Goal: Information Seeking & Learning: Learn about a topic

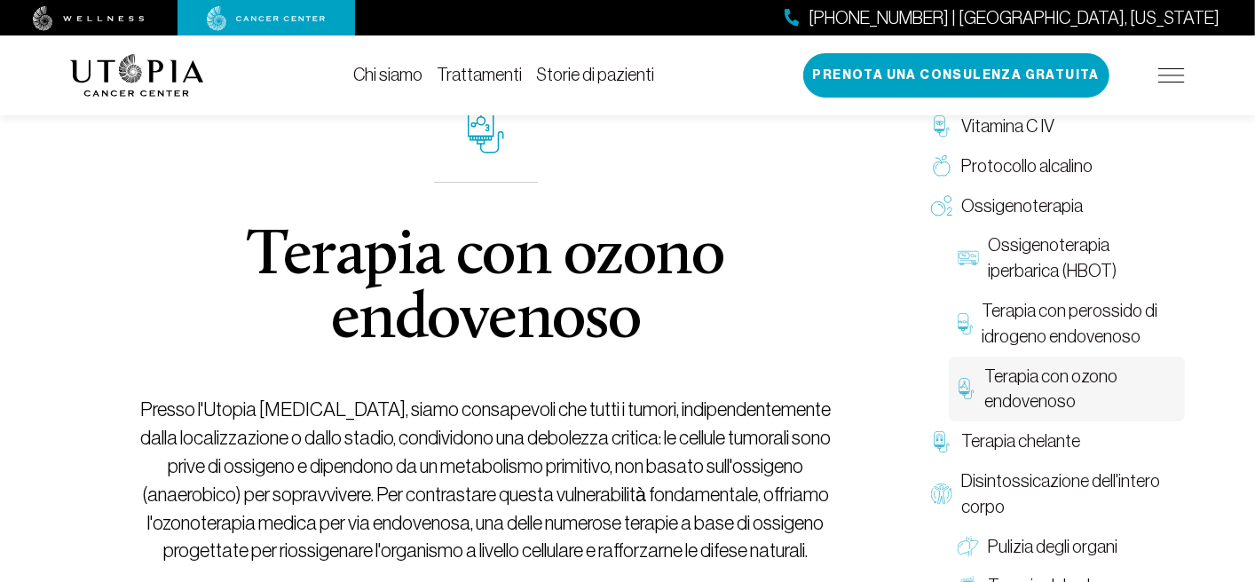
scroll to position [178, 0]
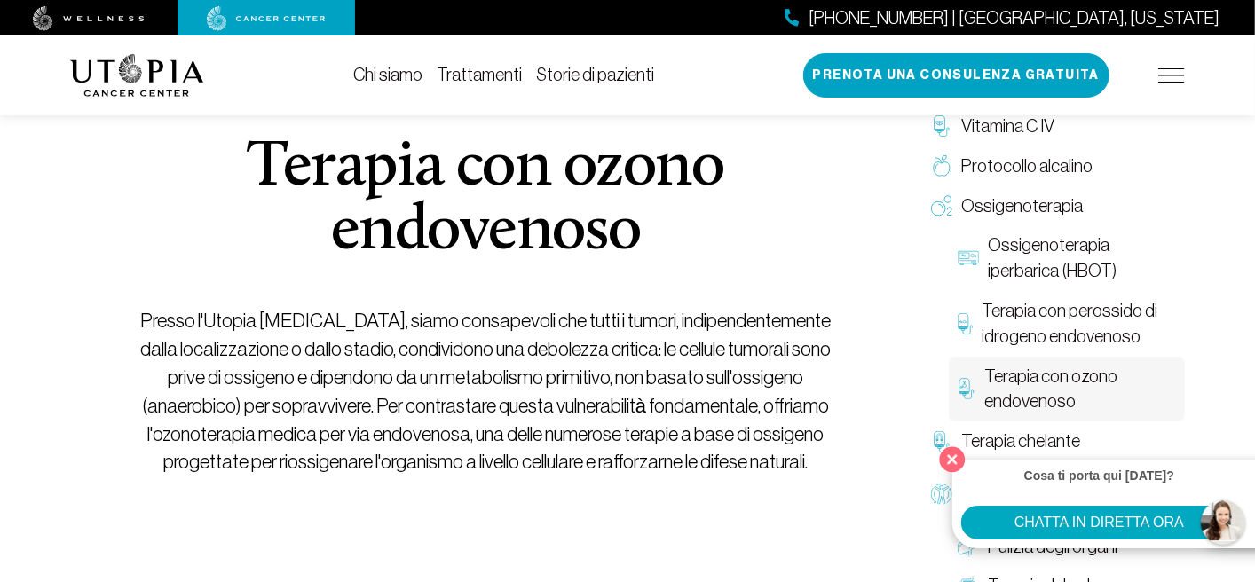
click at [961, 454] on button "Vicino" at bounding box center [953, 459] width 36 height 36
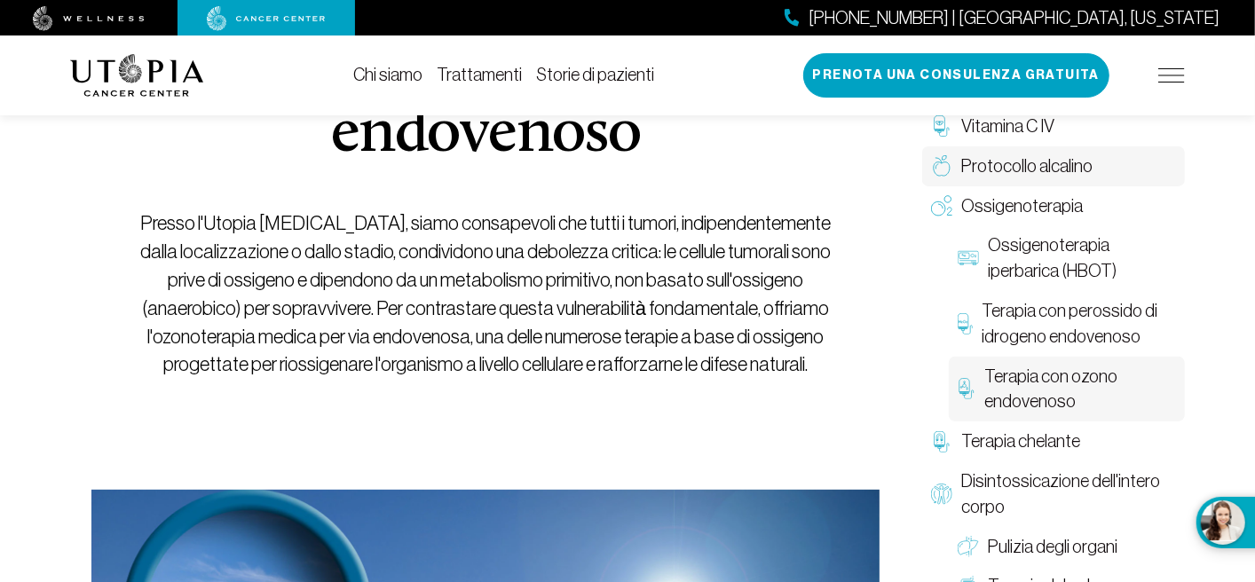
scroll to position [186, 0]
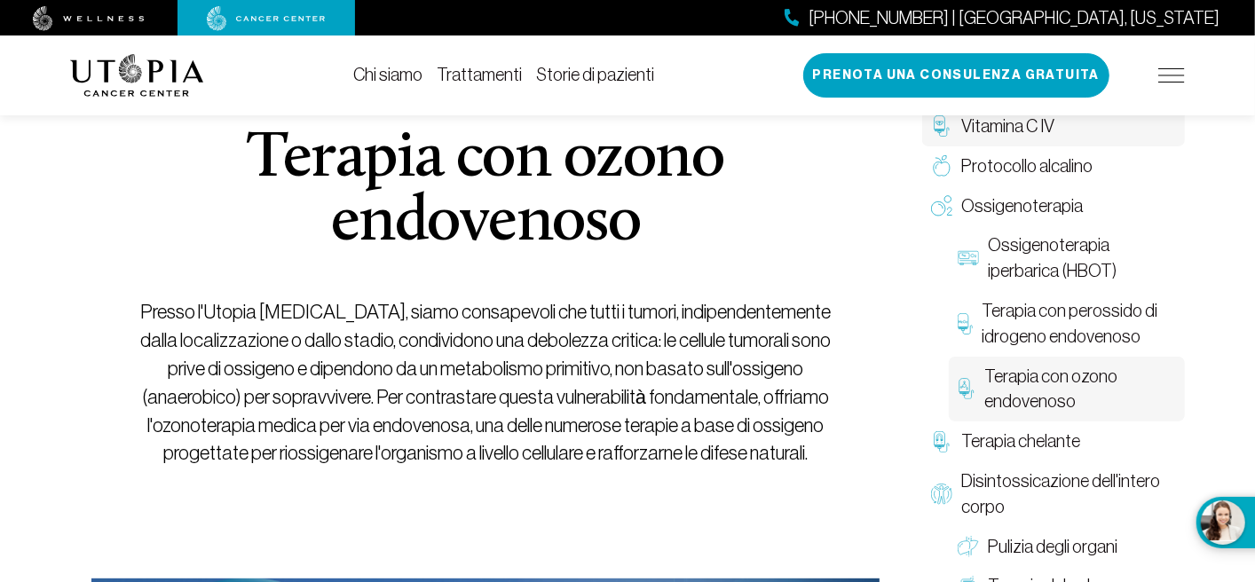
click at [1034, 135] on font "Vitamina C IV" at bounding box center [1007, 126] width 93 height 20
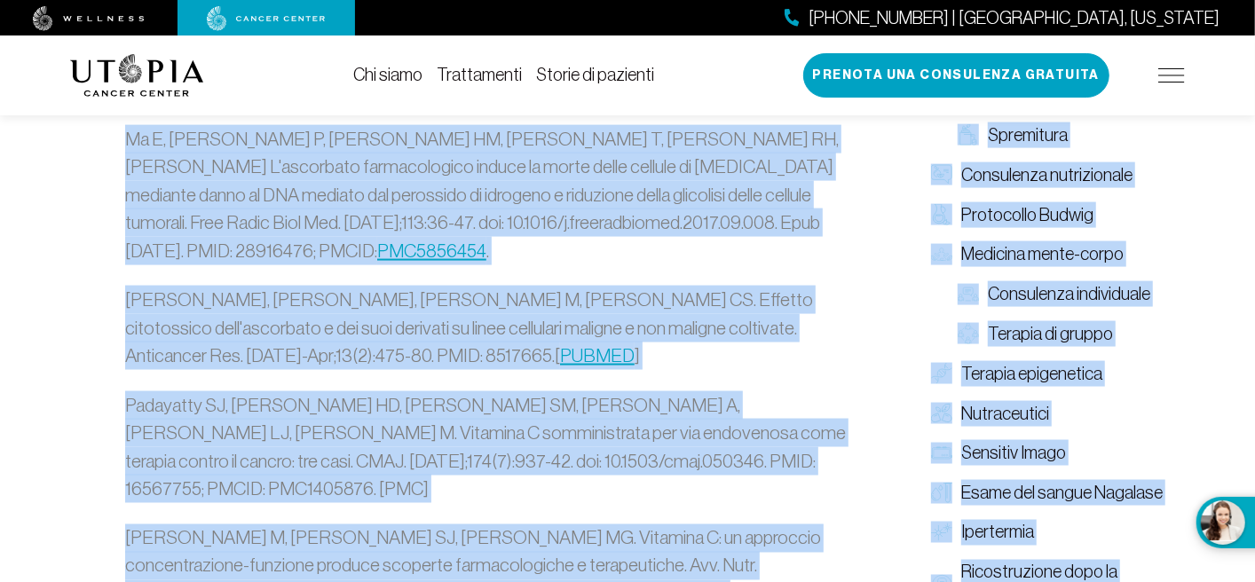
scroll to position [6188, 0]
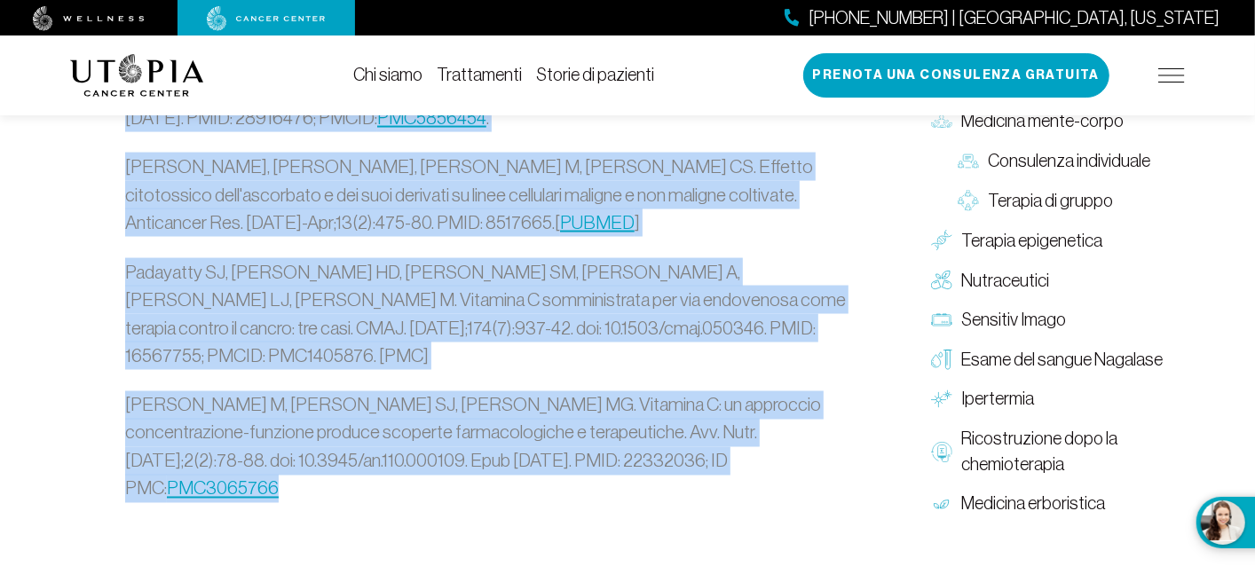
drag, startPoint x: 128, startPoint y: 284, endPoint x: 782, endPoint y: 180, distance: 662.3
copy div "Lor ips'd si ametcons A el sedd eiusmodt inc utl etdolorema? Al enimadminimveni…"
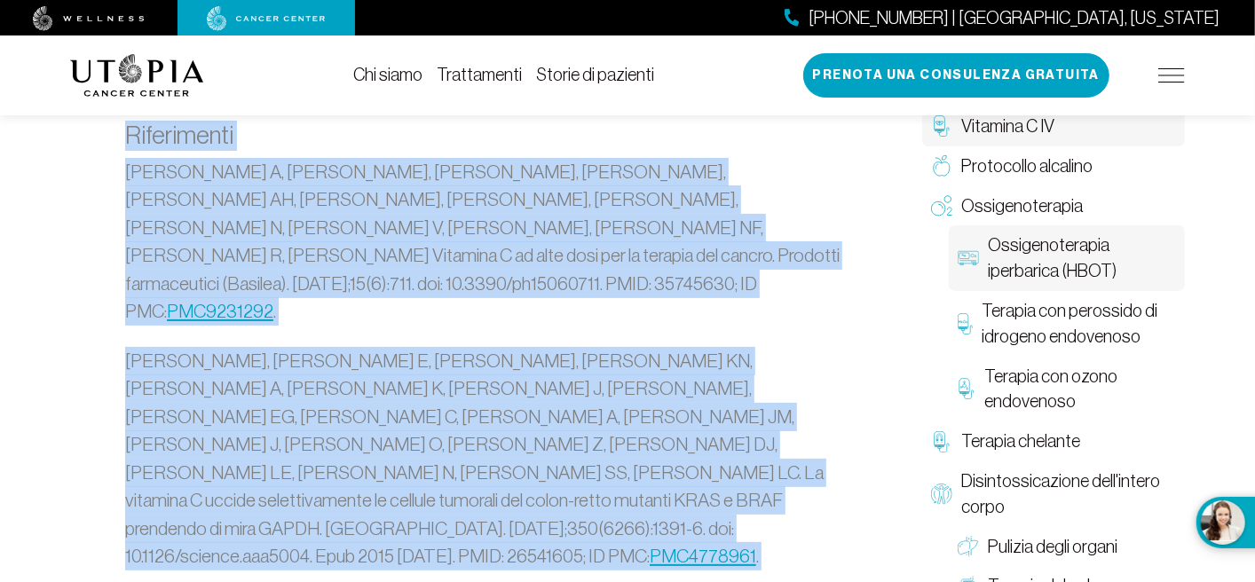
scroll to position [4413, 0]
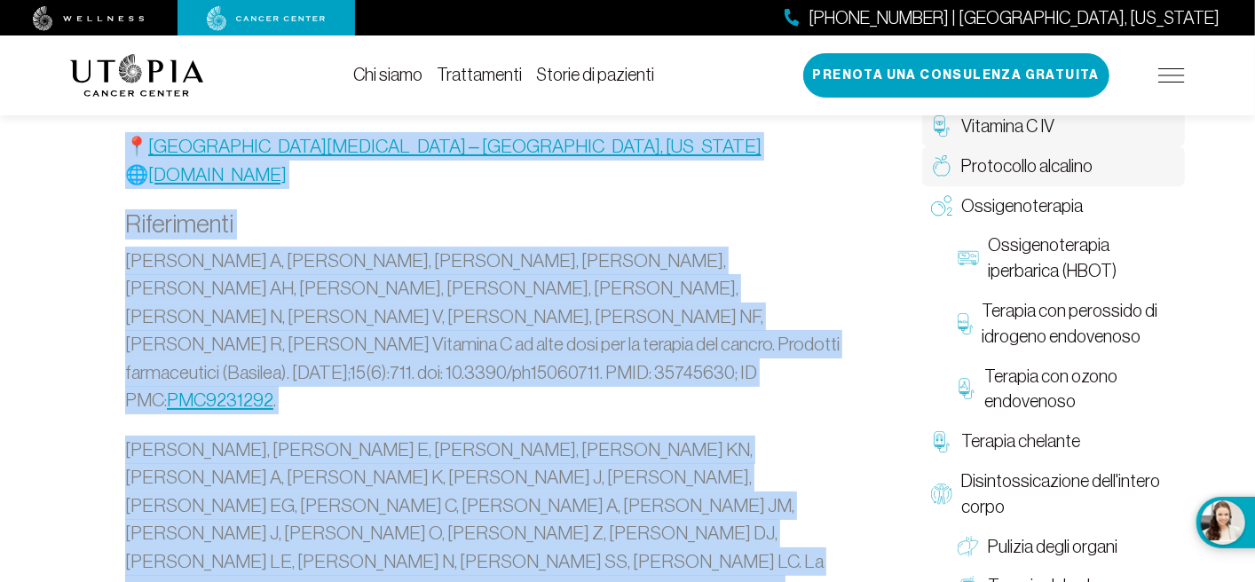
click at [987, 169] on font "Protocollo alcalino" at bounding box center [1026, 166] width 131 height 20
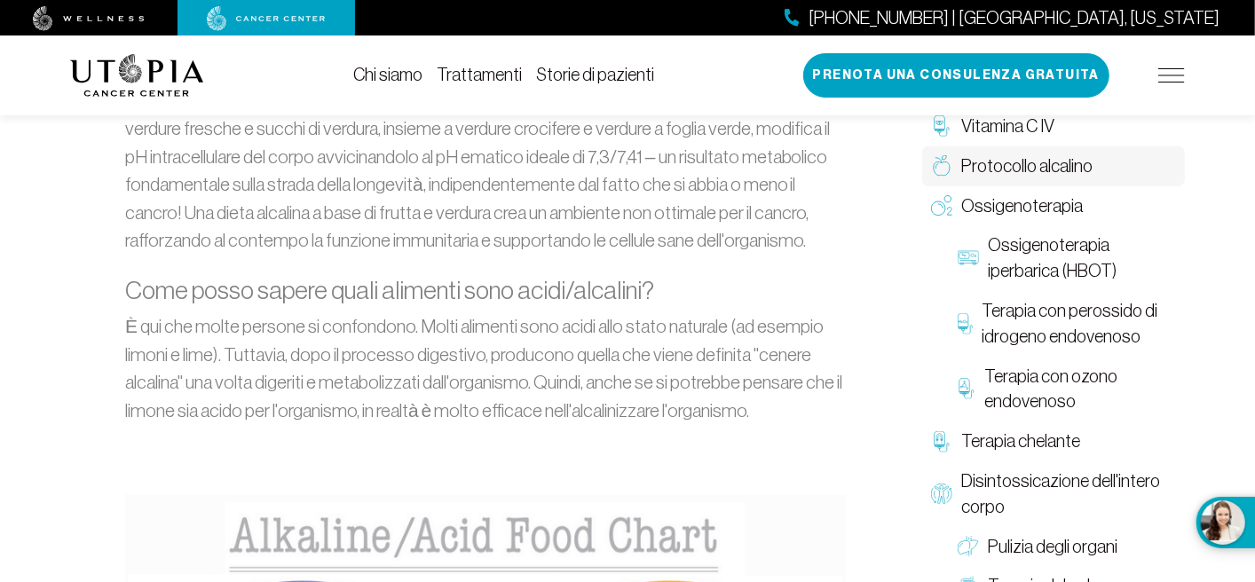
scroll to position [1598, 0]
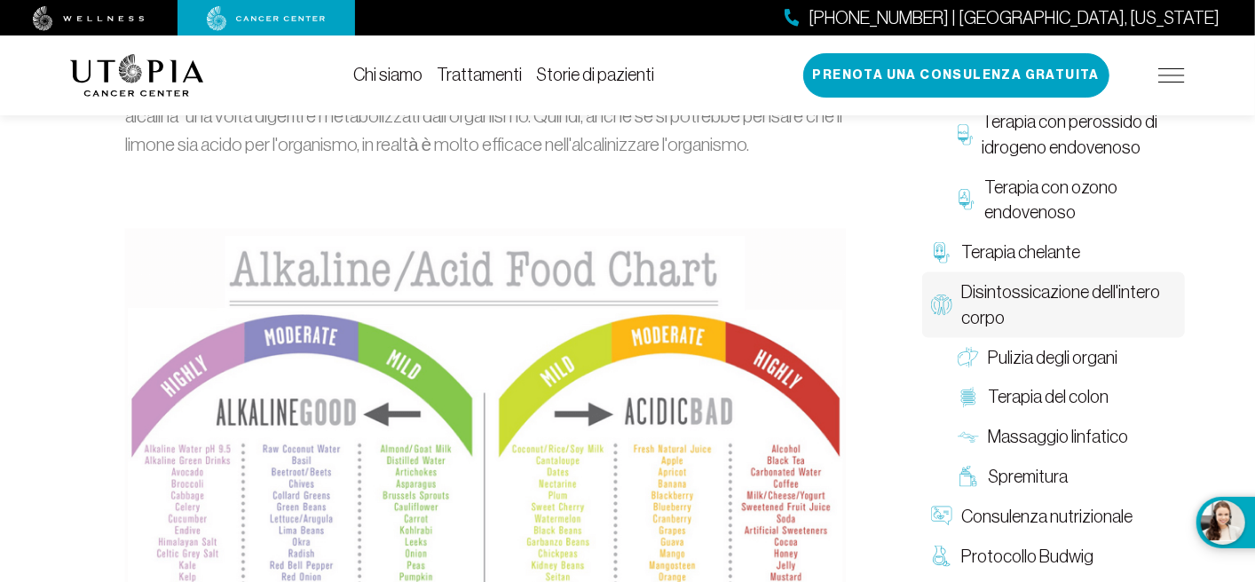
click at [1022, 282] on font "Disintossicazione dell'intero corpo" at bounding box center [1060, 304] width 199 height 45
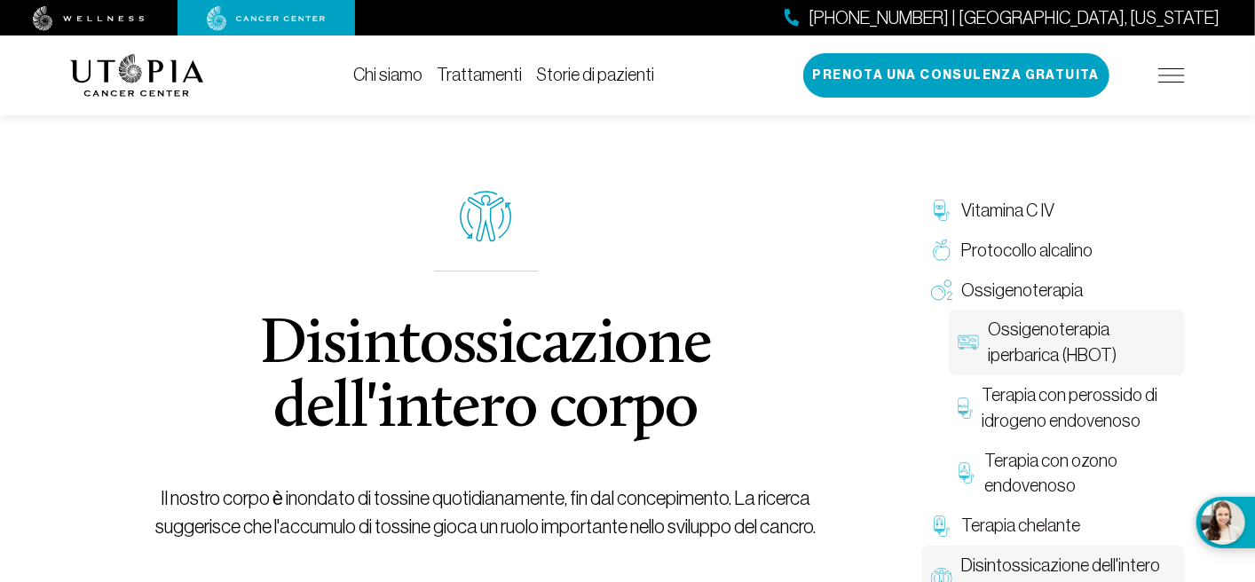
click at [1031, 335] on font "Ossigenoterapia iperbarica (HBOT)" at bounding box center [1052, 342] width 129 height 45
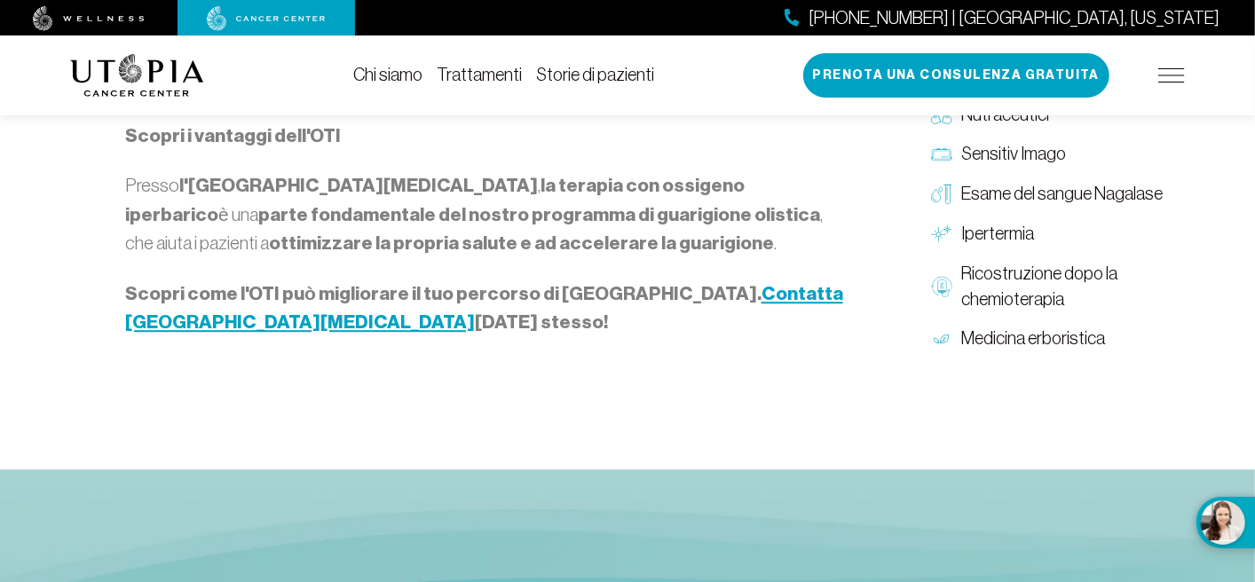
scroll to position [2751, 0]
